Goal: Transaction & Acquisition: Purchase product/service

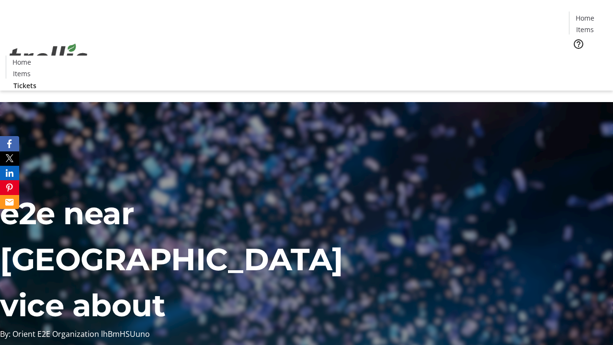
click at [576, 56] on span "Tickets" at bounding box center [587, 61] width 23 height 10
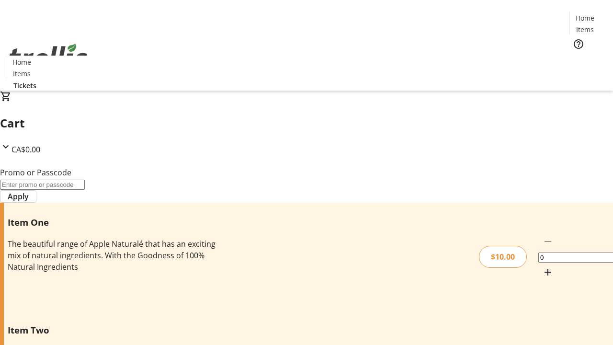
click at [542, 266] on mat-icon "Increment by one" at bounding box center [547, 271] width 11 height 11
type input "1"
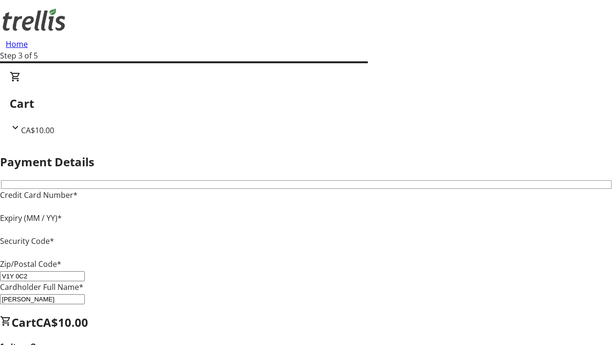
type input "V1Y 0C2"
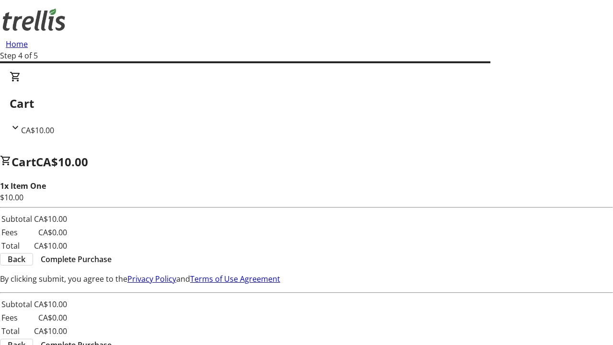
click at [111, 253] on span "Complete Purchase" at bounding box center [76, 258] width 71 height 11
